Goal: Transaction & Acquisition: Purchase product/service

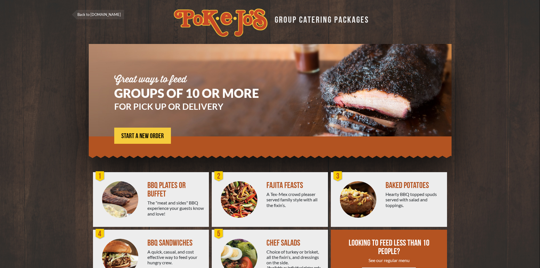
scroll to position [28, 0]
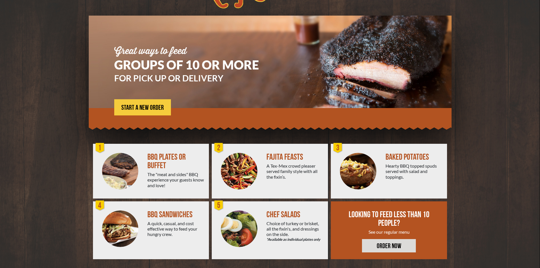
click at [150, 163] on div "BBQ PLATES OR BUFFET" at bounding box center [176, 161] width 57 height 17
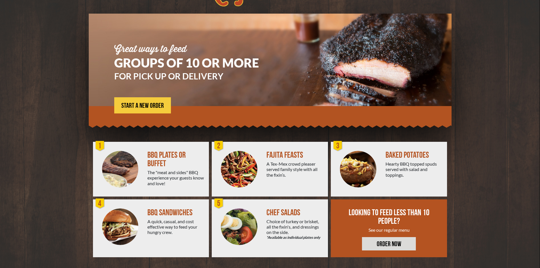
scroll to position [31, 0]
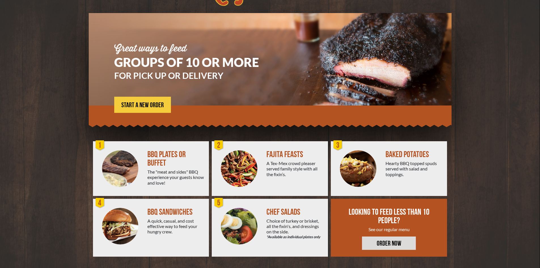
click at [162, 159] on div "BBQ PLATES OR BUFFET" at bounding box center [176, 158] width 57 height 17
click at [161, 160] on div "BBQ PLATES OR BUFFET" at bounding box center [176, 158] width 57 height 17
click at [150, 104] on span "START A NEW ORDER" at bounding box center [142, 105] width 43 height 7
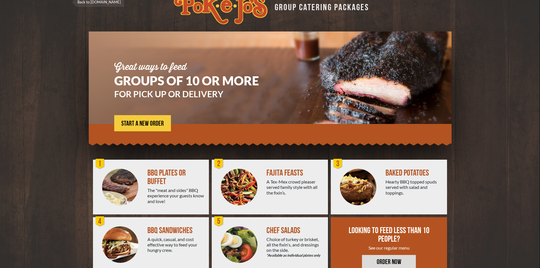
scroll to position [3, 0]
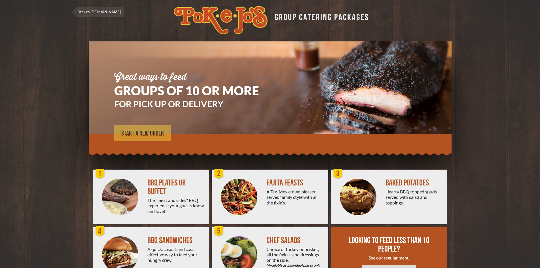
click at [138, 134] on span "START A NEW ORDER" at bounding box center [142, 133] width 43 height 7
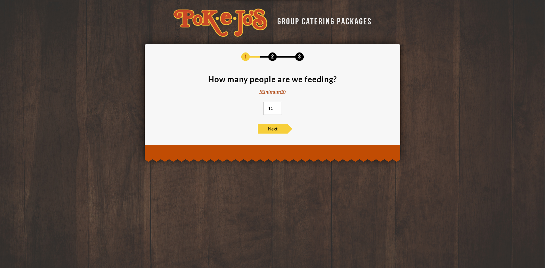
click at [277, 107] on input "11" at bounding box center [272, 108] width 18 height 13
click at [277, 107] on input "12" at bounding box center [272, 108] width 18 height 13
click at [277, 107] on input "13" at bounding box center [272, 108] width 18 height 13
click at [277, 107] on input "14" at bounding box center [272, 108] width 18 height 13
type input "15"
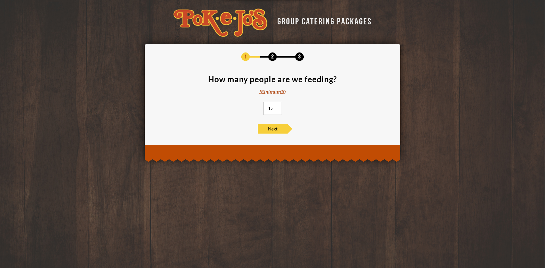
click at [277, 107] on input "15" at bounding box center [272, 108] width 18 height 13
click at [273, 128] on span "Next" at bounding box center [273, 129] width 30 height 10
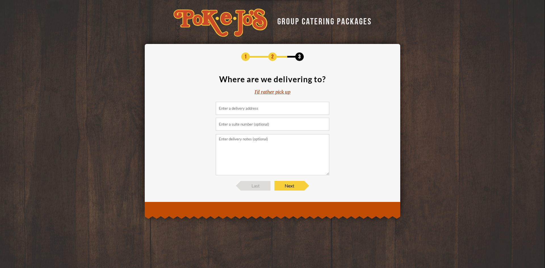
click at [276, 92] on div "I'd rather pick up" at bounding box center [272, 92] width 36 height 7
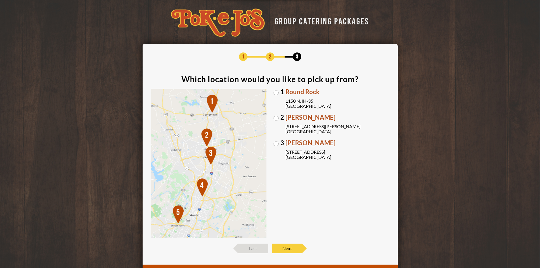
click at [275, 117] on label "2 Parmer Lane 2121 Parmer Lane Austin, TX 78727" at bounding box center [332, 124] width 116 height 20
click at [0, 0] on input "2 Parmer Lane 2121 Parmer Lane Austin, TX 78727" at bounding box center [0, 0] width 0 height 0
click at [278, 142] on label "3 Brodie Oaks 4109 S. Capitol of TX Hwy Austin, TX 78704" at bounding box center [332, 150] width 116 height 20
click at [0, 0] on input "3 Brodie Oaks 4109 S. Capitol of TX Hwy Austin, TX 78704" at bounding box center [0, 0] width 0 height 0
click at [289, 252] on span "Next" at bounding box center [287, 249] width 30 height 10
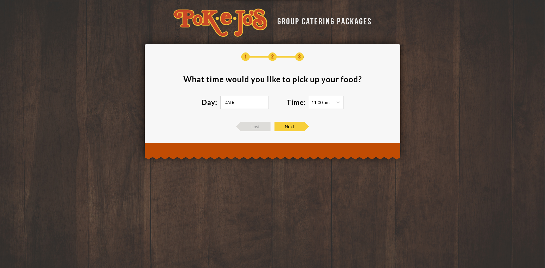
click at [251, 101] on input "09/20/2025" at bounding box center [244, 102] width 49 height 13
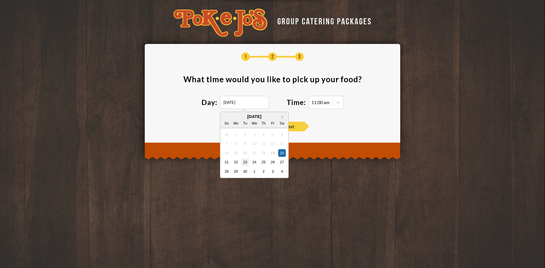
click at [245, 165] on div "23" at bounding box center [245, 162] width 8 height 8
type input "09/23/2025"
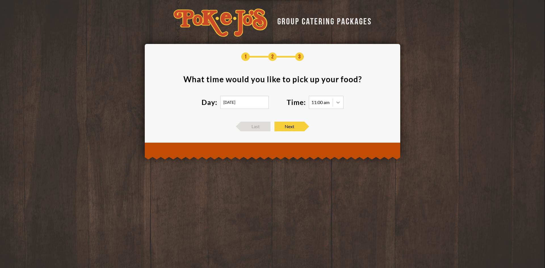
click at [340, 104] on icon at bounding box center [338, 103] width 6 height 6
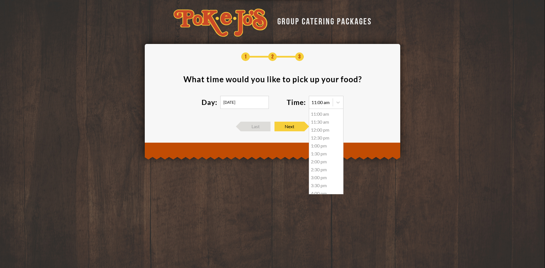
click at [322, 113] on div "11:00 am" at bounding box center [326, 114] width 34 height 8
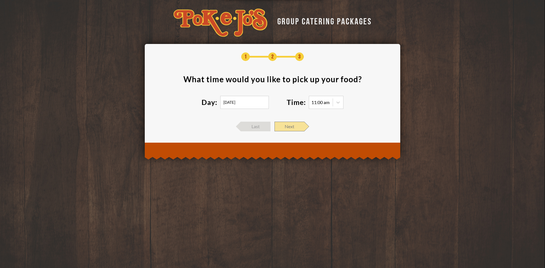
click at [293, 130] on span "Next" at bounding box center [289, 127] width 30 height 10
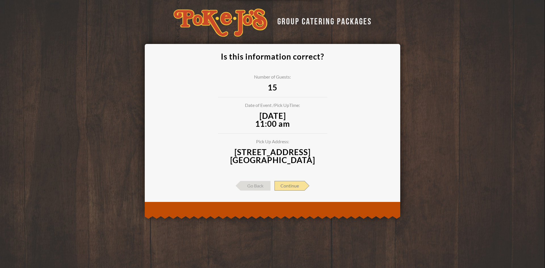
click at [292, 185] on span "Continue" at bounding box center [289, 186] width 30 height 10
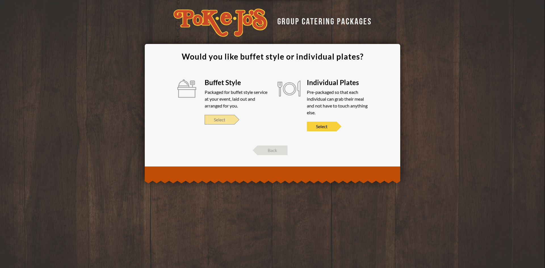
click at [225, 120] on span "Select" at bounding box center [220, 120] width 30 height 10
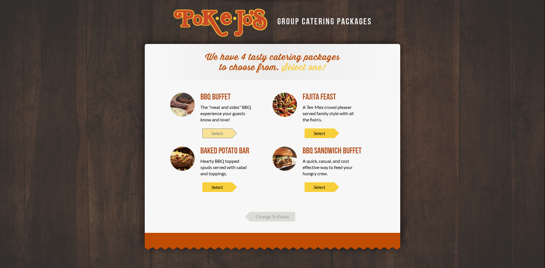
click at [224, 133] on span "Select" at bounding box center [217, 134] width 30 height 10
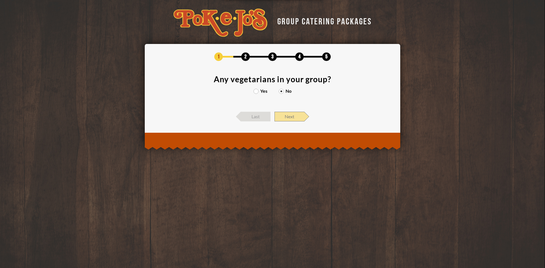
click at [284, 119] on span "Next" at bounding box center [289, 117] width 30 height 10
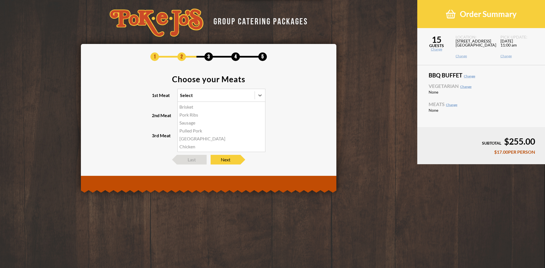
click at [207, 99] on div "Select" at bounding box center [216, 95] width 77 height 12
click at [155, 98] on input "1st Meat option Brisket focused, 1 of 6. 6 results available. Use Up and Down t…" at bounding box center [155, 98] width 0 height 0
click at [203, 108] on div "Brisket" at bounding box center [221, 107] width 87 height 8
click at [155, 98] on input "1st Meat option Brisket focused, 1 of 6. 6 results available. Use Up and Down t…" at bounding box center [155, 98] width 0 height 0
click at [197, 117] on div "Select" at bounding box center [211, 115] width 67 height 12
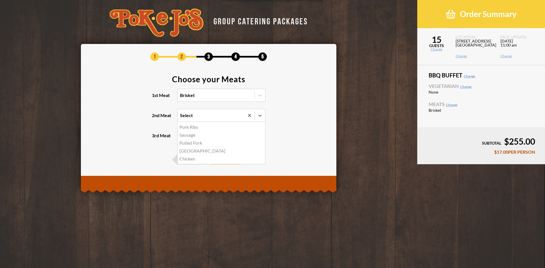
click at [155, 118] on input "2nd Meat option Pork Ribs focused, 1 of 5. 5 results available. Use Up and Down…" at bounding box center [155, 118] width 0 height 0
click at [191, 134] on div "Sausage" at bounding box center [221, 135] width 87 height 8
click at [155, 118] on input "2nd Meat option Sausage focused, 2 of 5. 5 results available. Use Up and Down t…" at bounding box center [155, 118] width 0 height 0
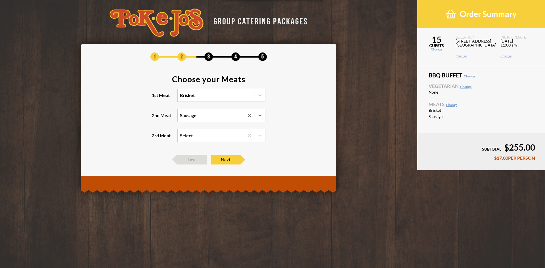
click at [205, 133] on div "Select" at bounding box center [211, 135] width 67 height 12
click at [155, 138] on input "3rd Meat Select" at bounding box center [155, 138] width 0 height 0
click at [290, 122] on section "Choose your Meats 1st Meat Brisket 2nd Meat Sausage 3rd Meat Select" at bounding box center [208, 112] width 238 height 74
click at [228, 161] on span "Next" at bounding box center [225, 160] width 30 height 10
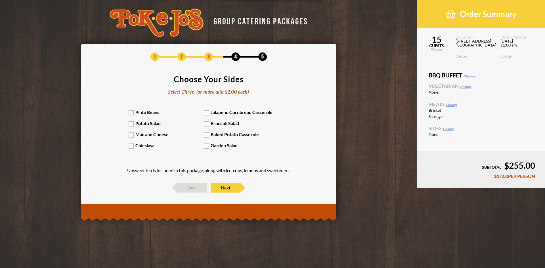
click at [132, 112] on label "Pinto Beans" at bounding box center [166, 112] width 75 height 5
click at [0, 0] on input "Pinto Beans" at bounding box center [0, 0] width 0 height 0
click at [131, 126] on label "Potato Salad" at bounding box center [166, 123] width 75 height 5
click at [0, 0] on input "Potato Salad" at bounding box center [0, 0] width 0 height 0
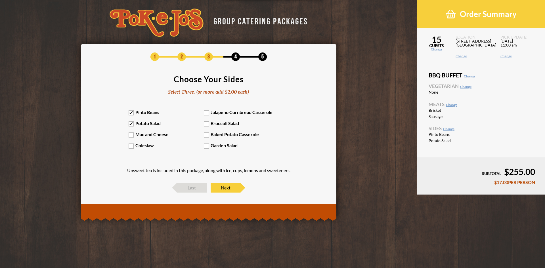
click at [134, 136] on label "Mac and Cheese" at bounding box center [166, 134] width 75 height 5
click at [0, 0] on input "Mac and Cheese" at bounding box center [0, 0] width 0 height 0
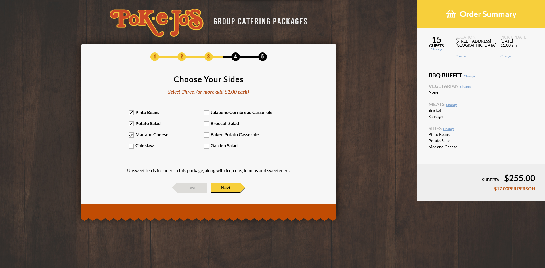
click at [231, 185] on span "Next" at bounding box center [225, 188] width 30 height 10
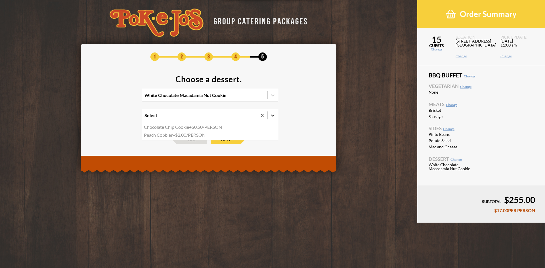
click at [275, 116] on icon at bounding box center [273, 116] width 6 height 6
click at [120, 118] on input "option Chocolate Chip Cookie focused, 1 of 2. 2 results available. Use Up and D…" at bounding box center [120, 118] width 0 height 0
click at [275, 116] on icon at bounding box center [273, 116] width 6 height 6
click at [120, 118] on input "0 results available. Select is focused , press Down to open the menu, Select" at bounding box center [120, 118] width 0 height 0
click at [275, 97] on icon at bounding box center [273, 95] width 6 height 6
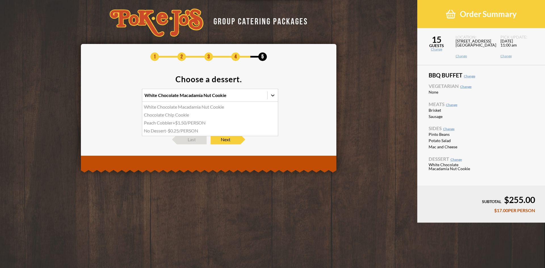
click at [120, 98] on input "option White Chocolate Macadamia Nut Cookie focused, 1 of 4. 4 results availabl…" at bounding box center [120, 98] width 0 height 0
click at [178, 116] on div "Chocolate Chip Cookie" at bounding box center [210, 115] width 136 height 8
click at [120, 98] on input "option Chocolate Chip Cookie focused, 2 of 4. 4 results available. Use Up and D…" at bounding box center [120, 98] width 0 height 0
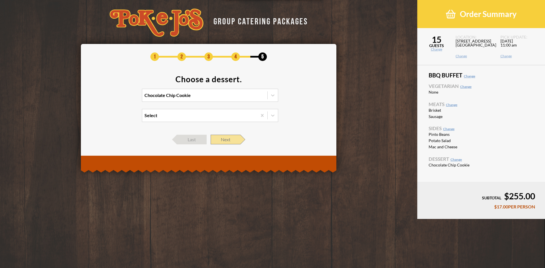
click at [219, 141] on span "Next" at bounding box center [225, 140] width 30 height 10
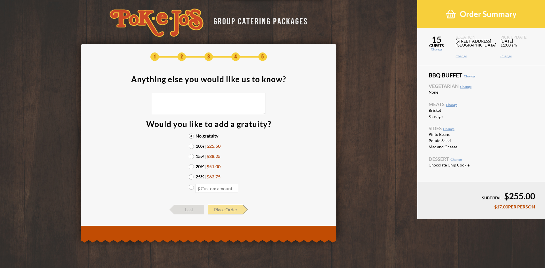
click at [228, 209] on span "Place Order" at bounding box center [225, 210] width 35 height 10
click at [232, 210] on span "Place Order" at bounding box center [225, 210] width 35 height 10
click at [191, 136] on label "No gratuity" at bounding box center [209, 136] width 40 height 5
click at [0, 0] on input "No gratuity" at bounding box center [0, 0] width 0 height 0
click at [226, 209] on span "Place Order" at bounding box center [225, 210] width 35 height 10
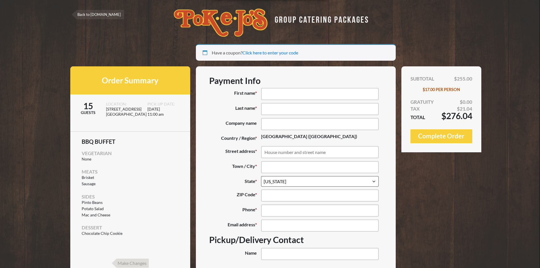
select select "[GEOGRAPHIC_DATA]"
drag, startPoint x: 472, startPoint y: 105, endPoint x: 449, endPoint y: 109, distance: 23.6
click at [449, 109] on div "SUBTOTAL $255.00 $17.00 PER PERSON GRATUITY $0.00 TAX $21.04 TOTAL $276.04 Comp…" at bounding box center [442, 109] width 80 height 86
click at [94, 18] on link "Back to [DOMAIN_NAME]" at bounding box center [98, 14] width 52 height 9
